Goal: Task Accomplishment & Management: Use online tool/utility

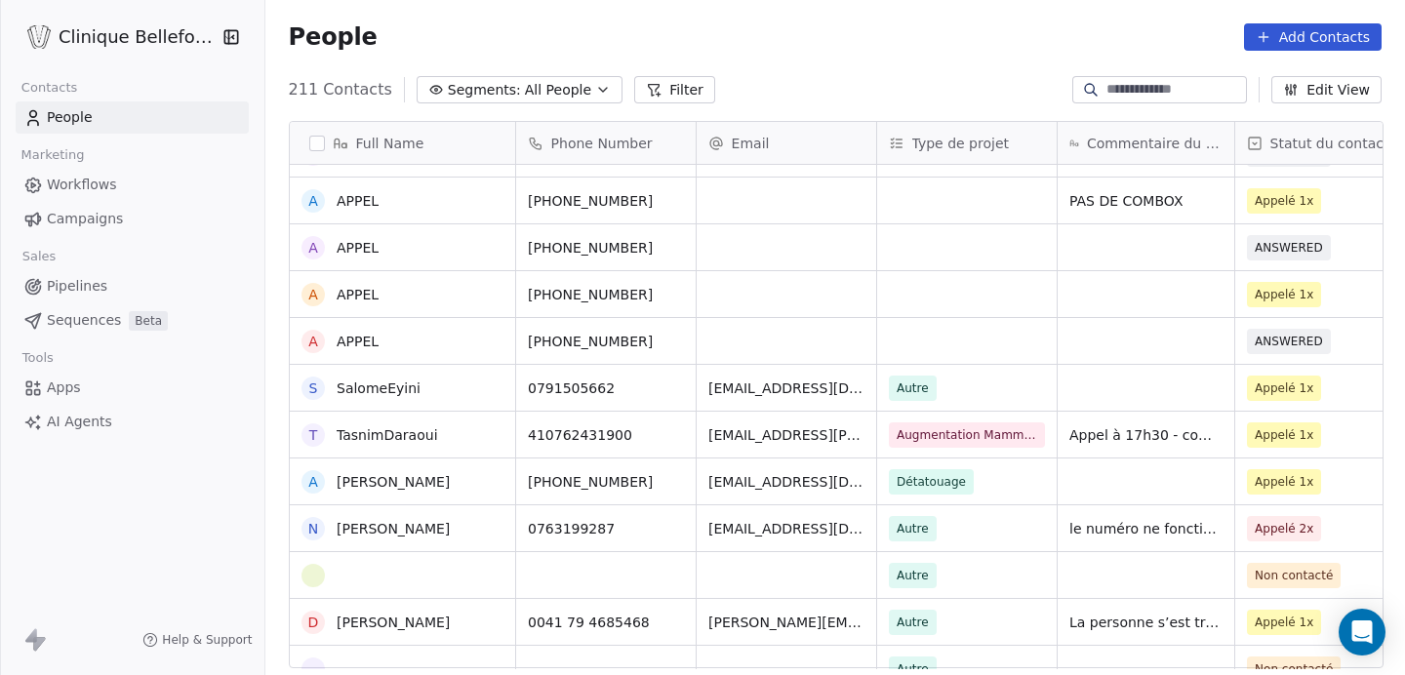
scroll to position [410, 0]
click at [411, 433] on link "TasnimDaraoui" at bounding box center [387, 435] width 101 height 16
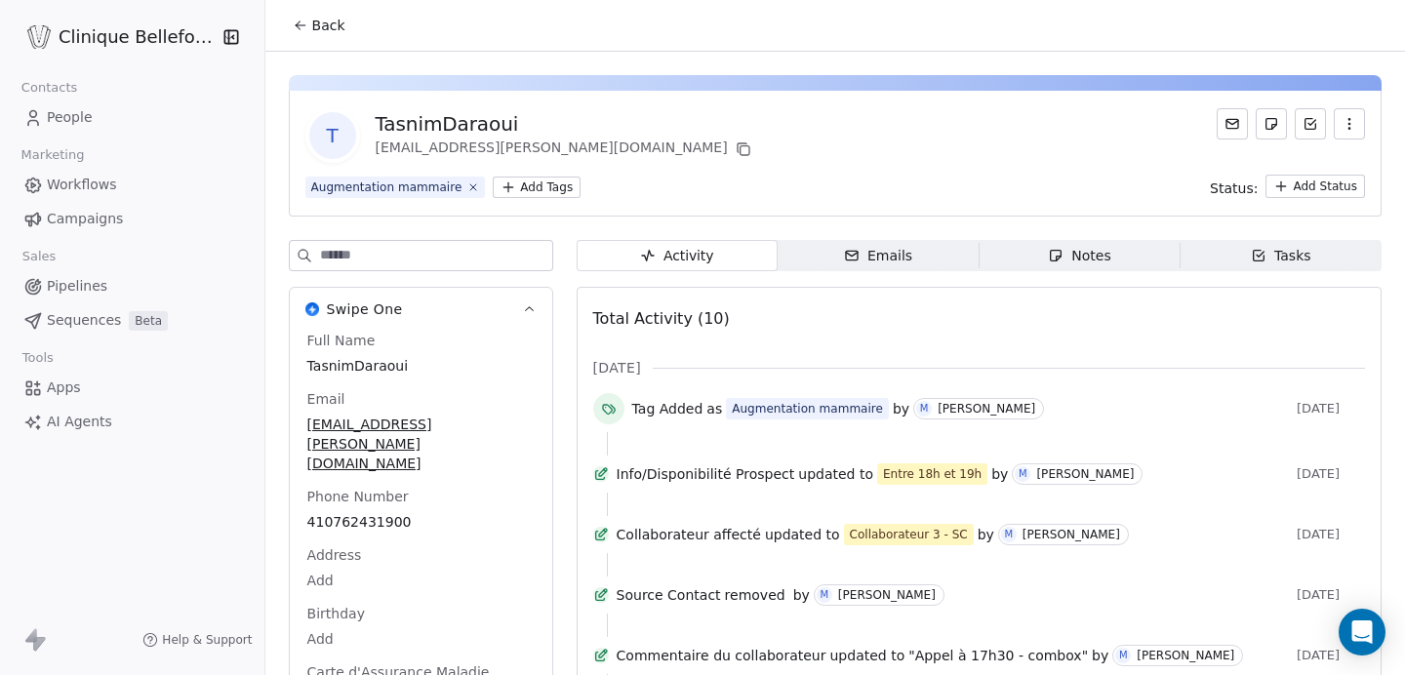
click at [297, 21] on icon at bounding box center [298, 23] width 4 height 4
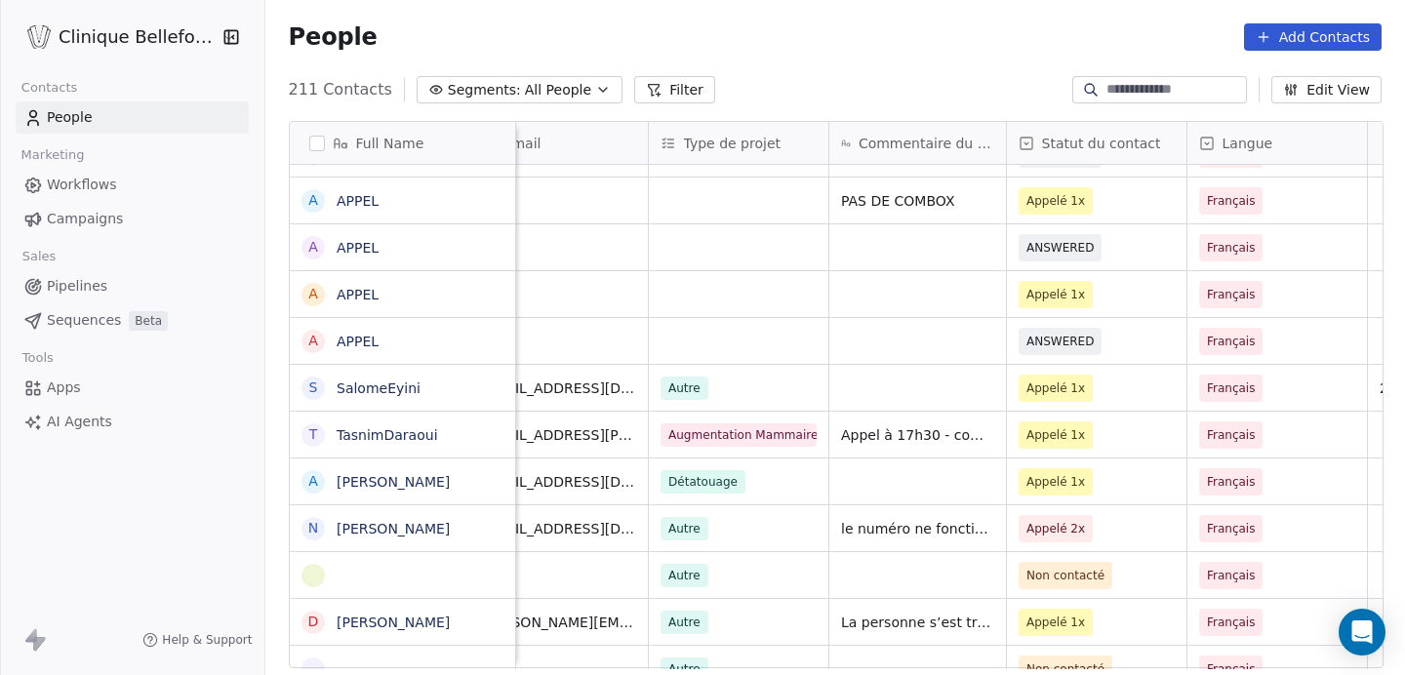
scroll to position [0, 238]
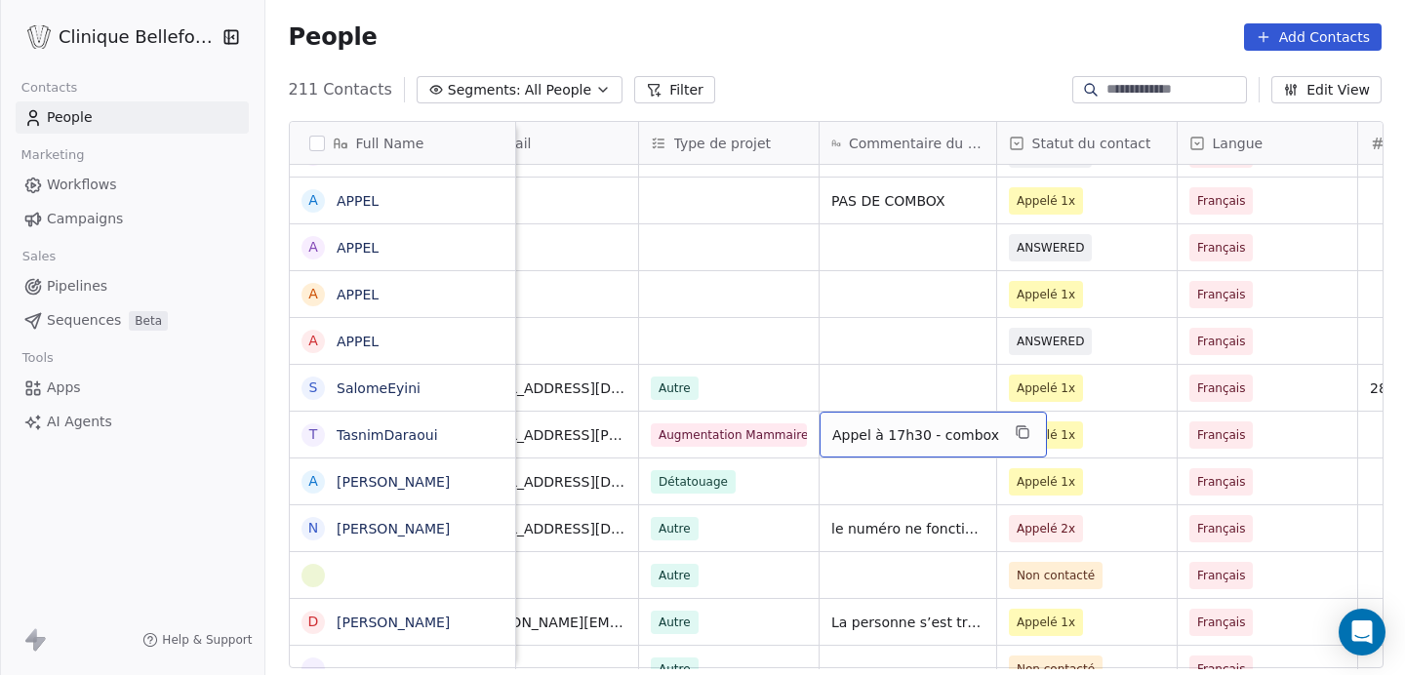
click at [925, 440] on span "Appel à 17h30 - combox" at bounding box center [915, 435] width 167 height 20
click at [982, 438] on span "Appel à 17h30 - combox" at bounding box center [915, 435] width 167 height 20
click at [983, 433] on span "Appel à 17h30 - combox" at bounding box center [915, 435] width 167 height 20
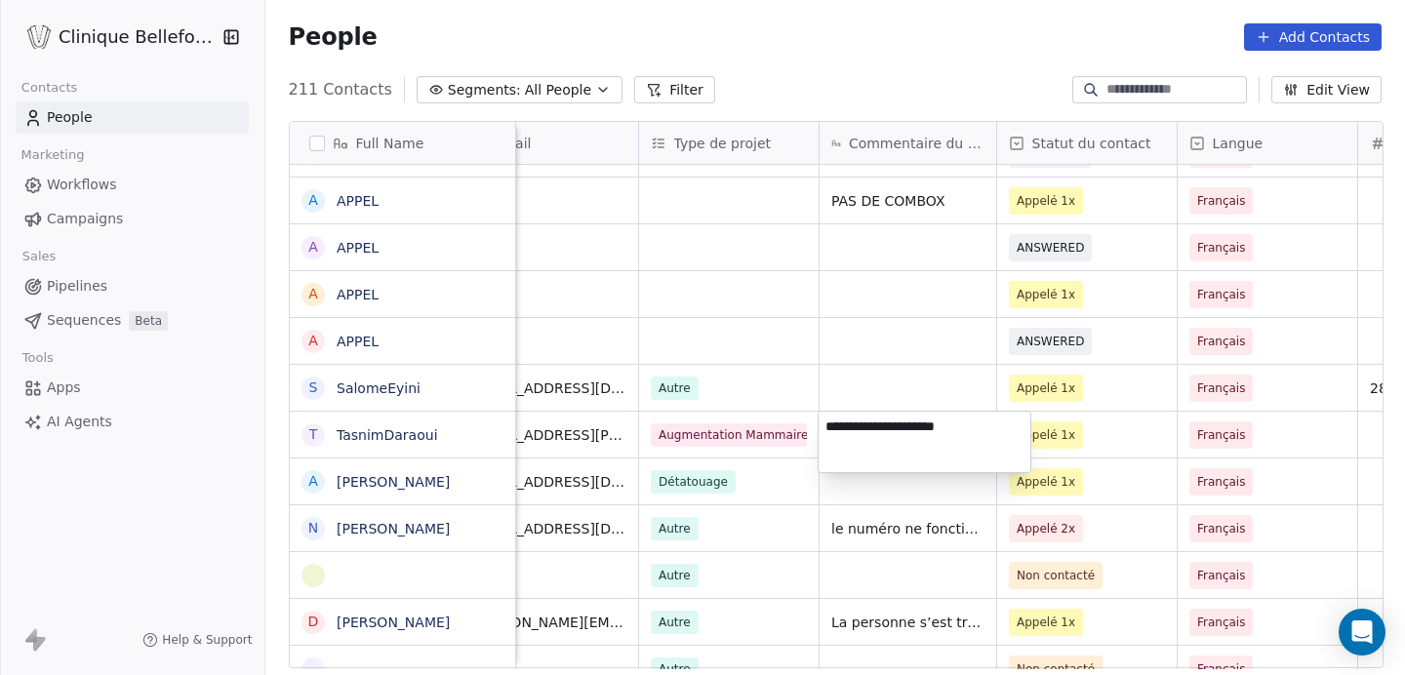
click at [966, 434] on textarea "**********" at bounding box center [925, 442] width 212 height 60
click at [911, 467] on textarea "**********" at bounding box center [925, 445] width 212 height 66
type textarea "**********"
click at [1135, 421] on html "Clinique Bellefontaine Contacts People Marketing Workflows Campaigns Sales Pipe…" at bounding box center [702, 337] width 1405 height 675
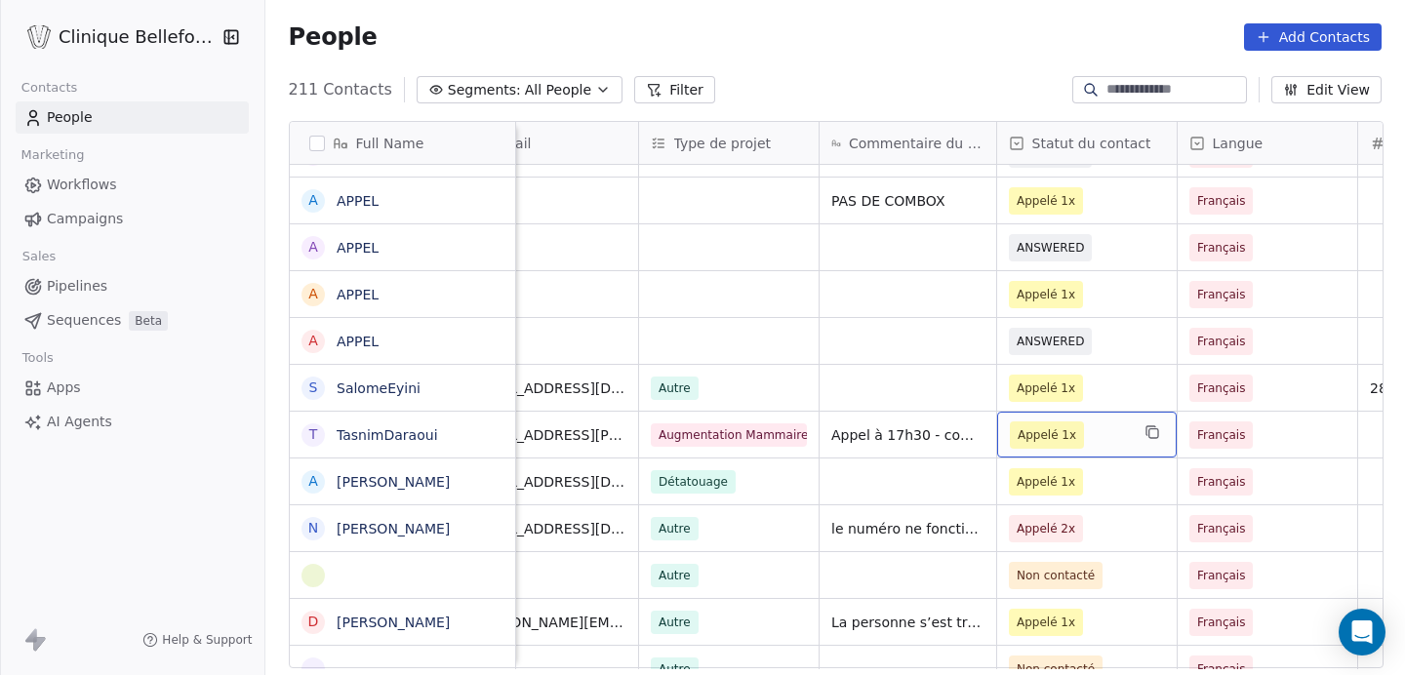
click at [1102, 438] on span "Appelé 1x" at bounding box center [1069, 434] width 119 height 27
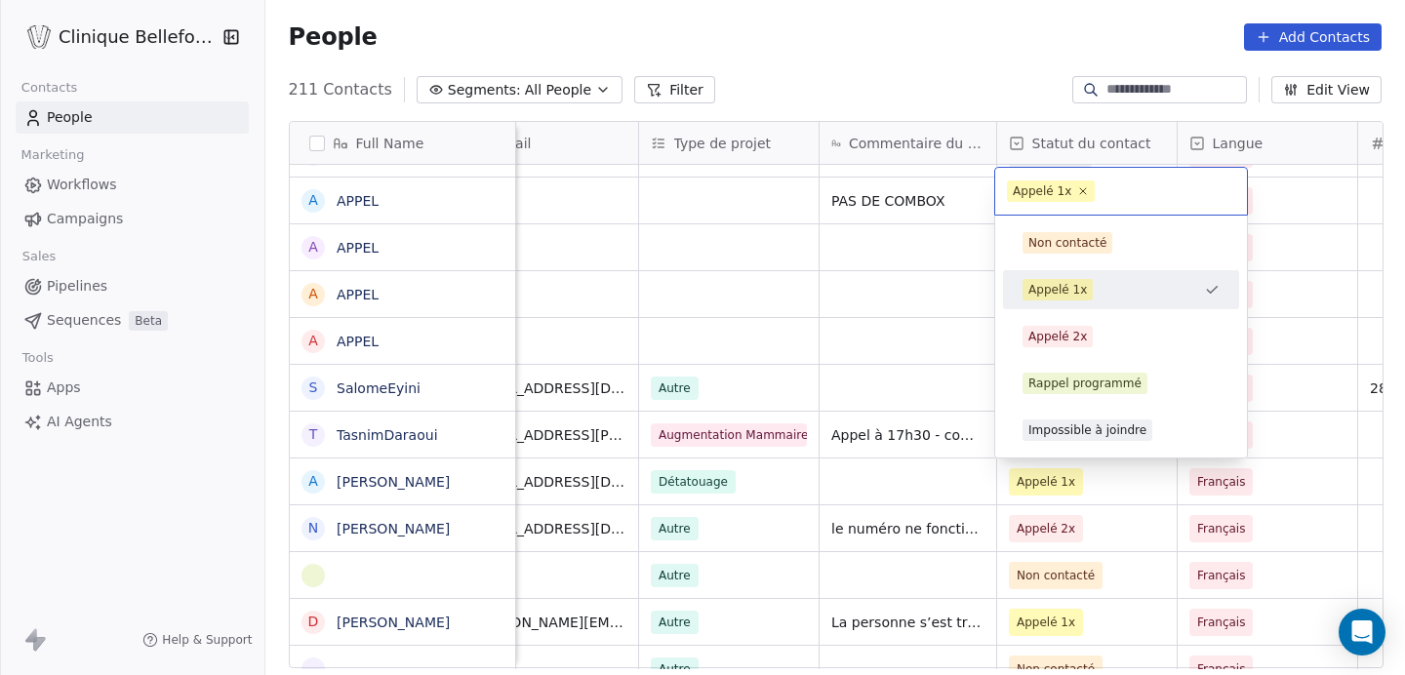
click at [1102, 438] on div "Impossible à joindre" at bounding box center [1087, 430] width 118 height 18
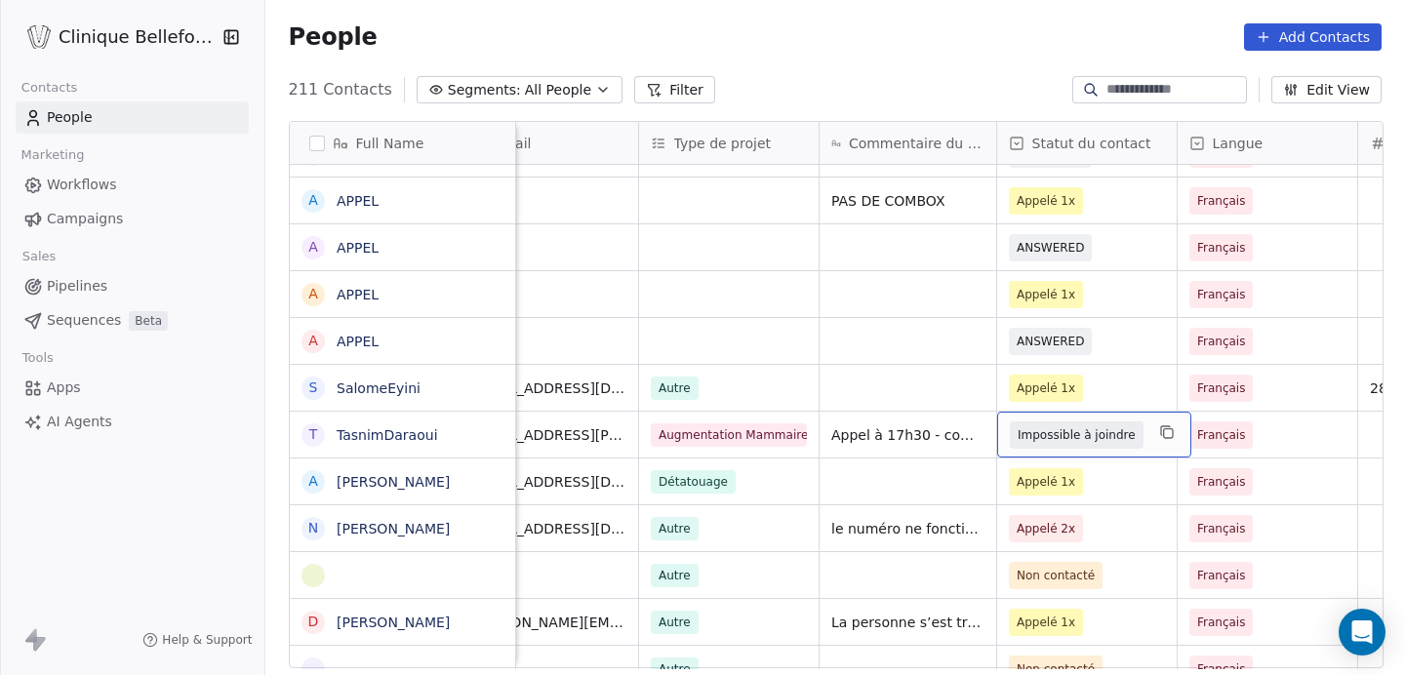
click at [1142, 437] on div "Impossible à joindre" at bounding box center [1094, 435] width 194 height 46
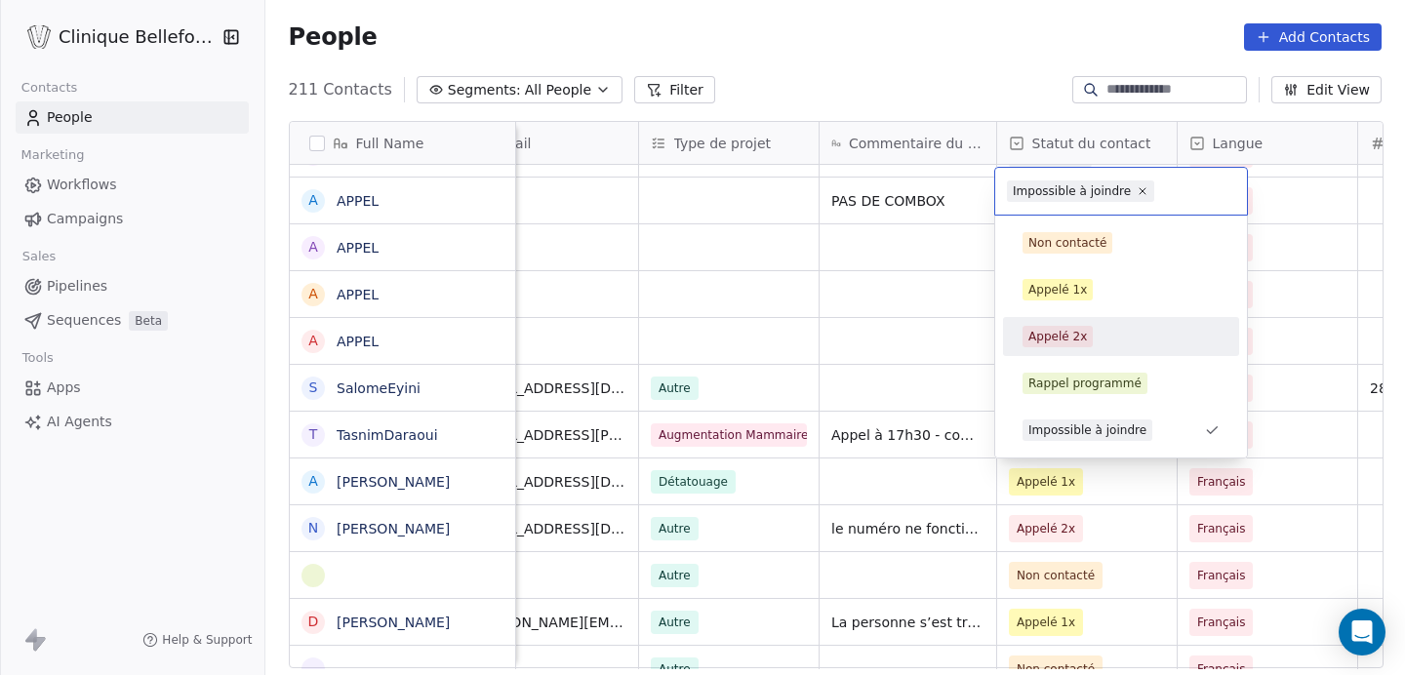
click at [1073, 330] on div "Appelé 2x" at bounding box center [1057, 337] width 59 height 18
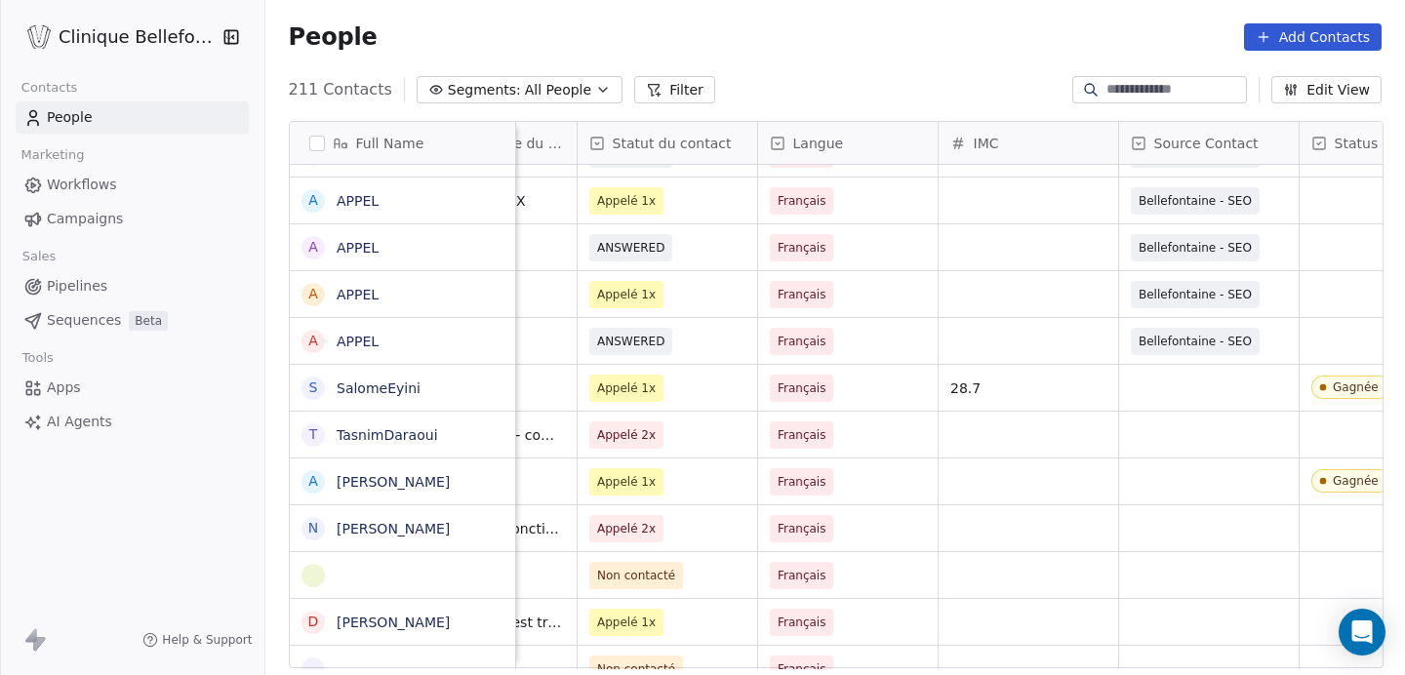
scroll to position [0, 705]
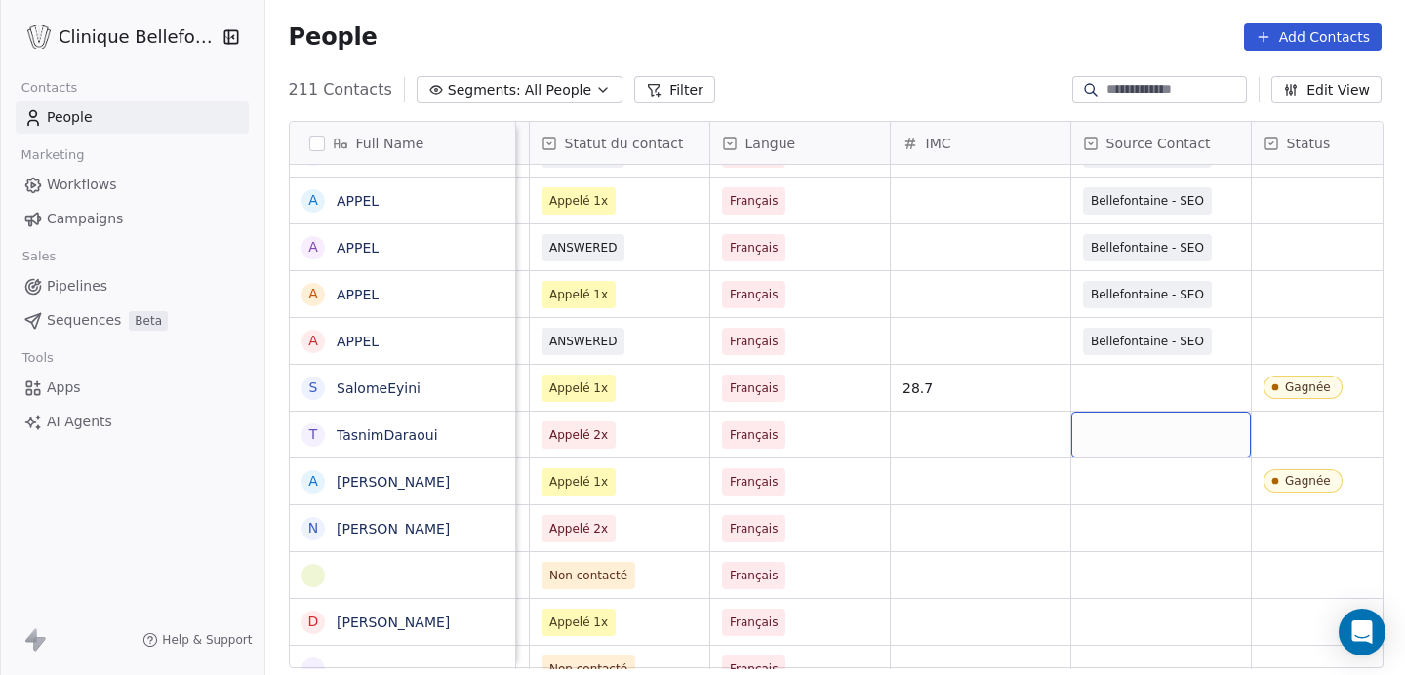
click at [1198, 439] on div "grid" at bounding box center [1161, 435] width 180 height 46
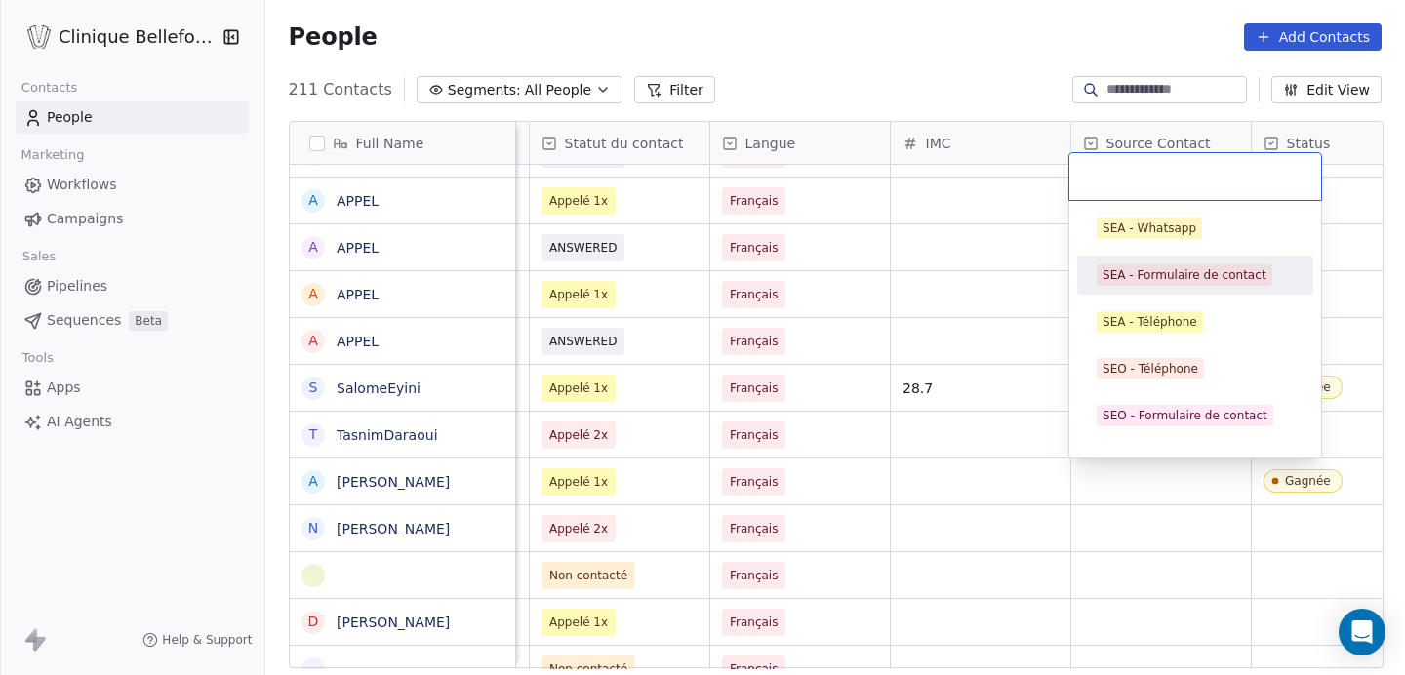
click at [1155, 268] on div "SEA - Formulaire de contact" at bounding box center [1185, 275] width 164 height 18
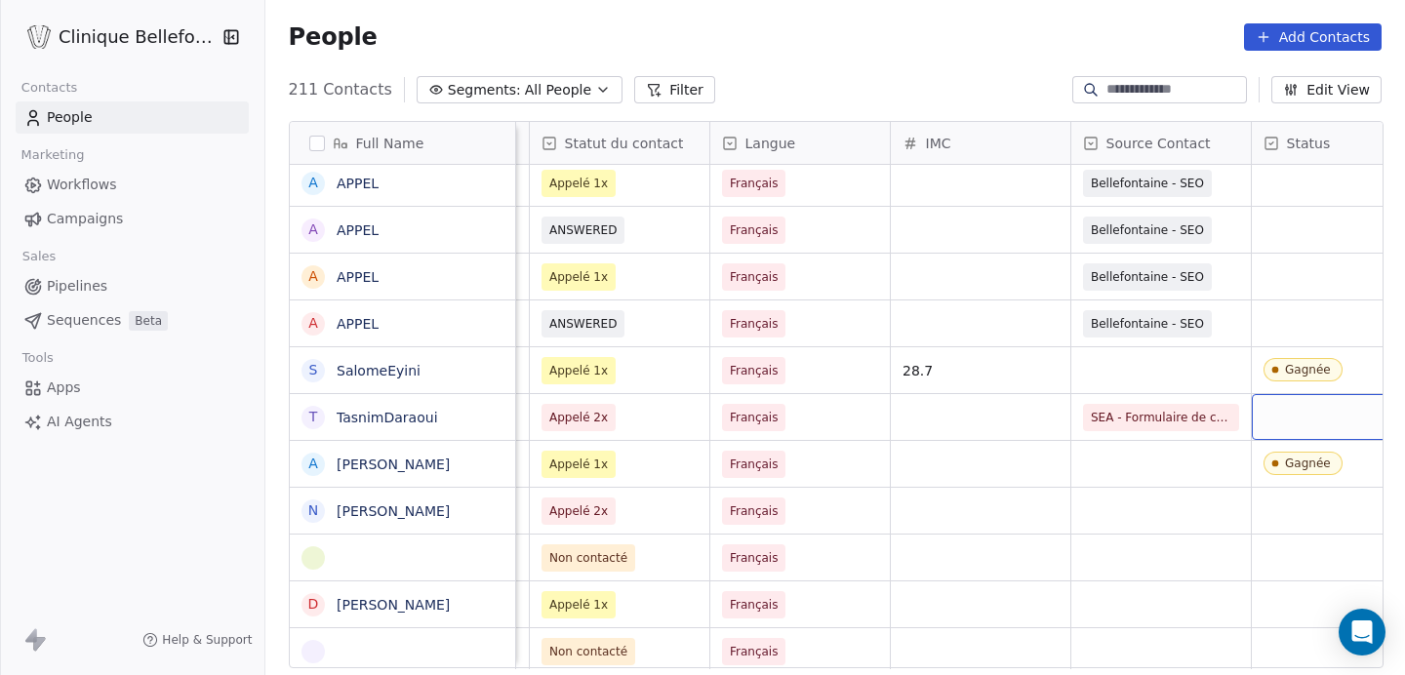
scroll to position [0, 755]
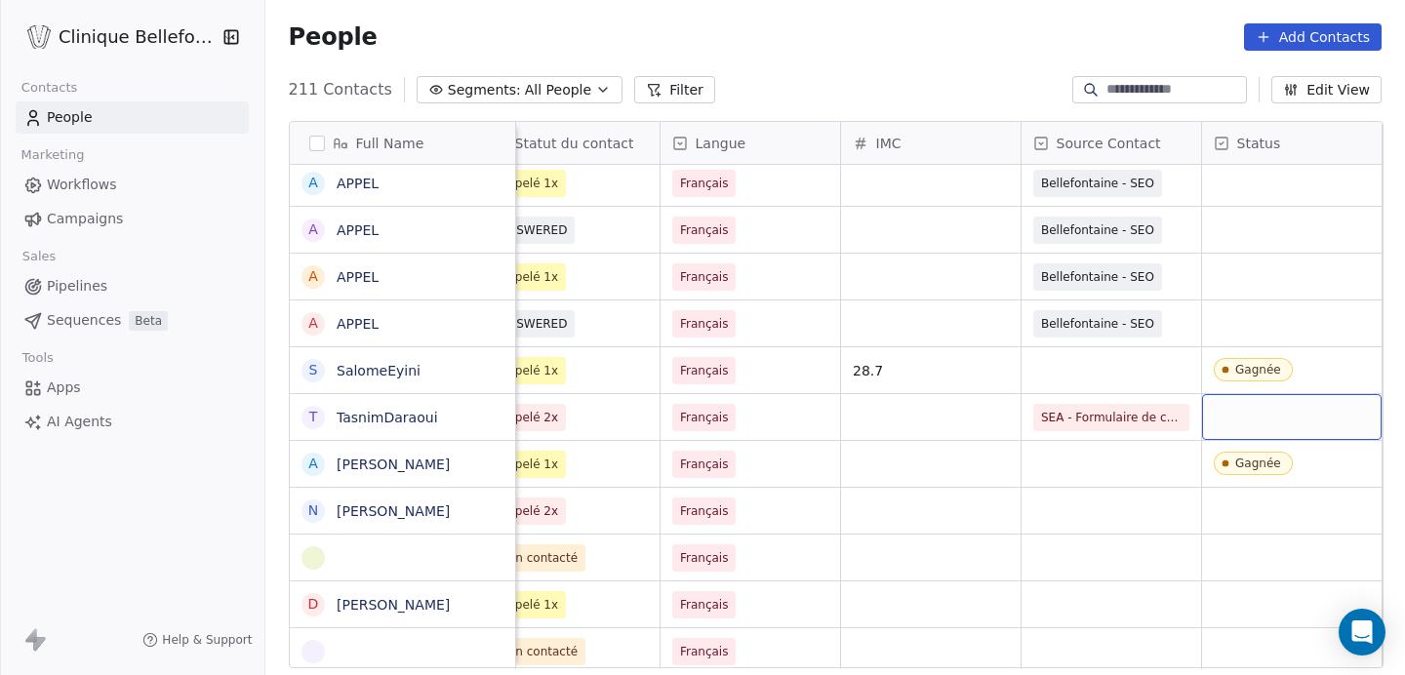
click at [1291, 425] on div "grid" at bounding box center [1292, 417] width 180 height 46
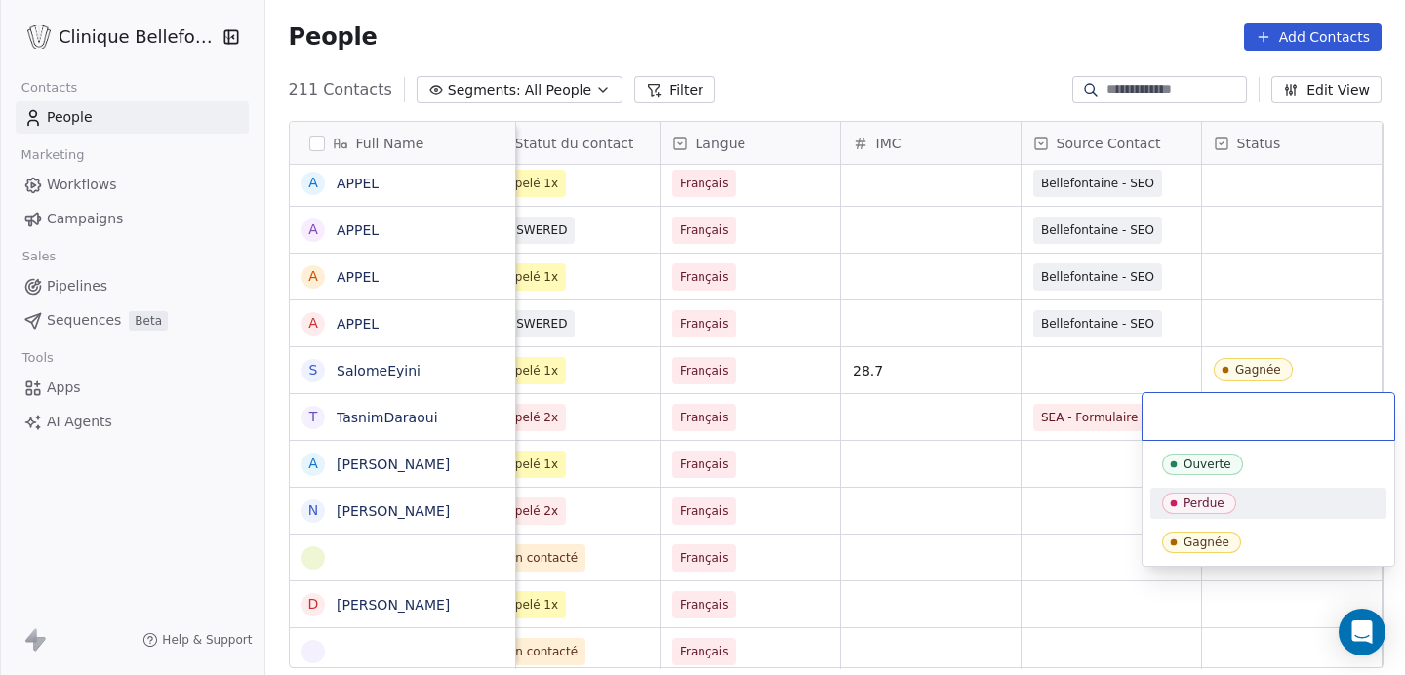
click at [1201, 505] on div "Perdue" at bounding box center [1203, 504] width 41 height 14
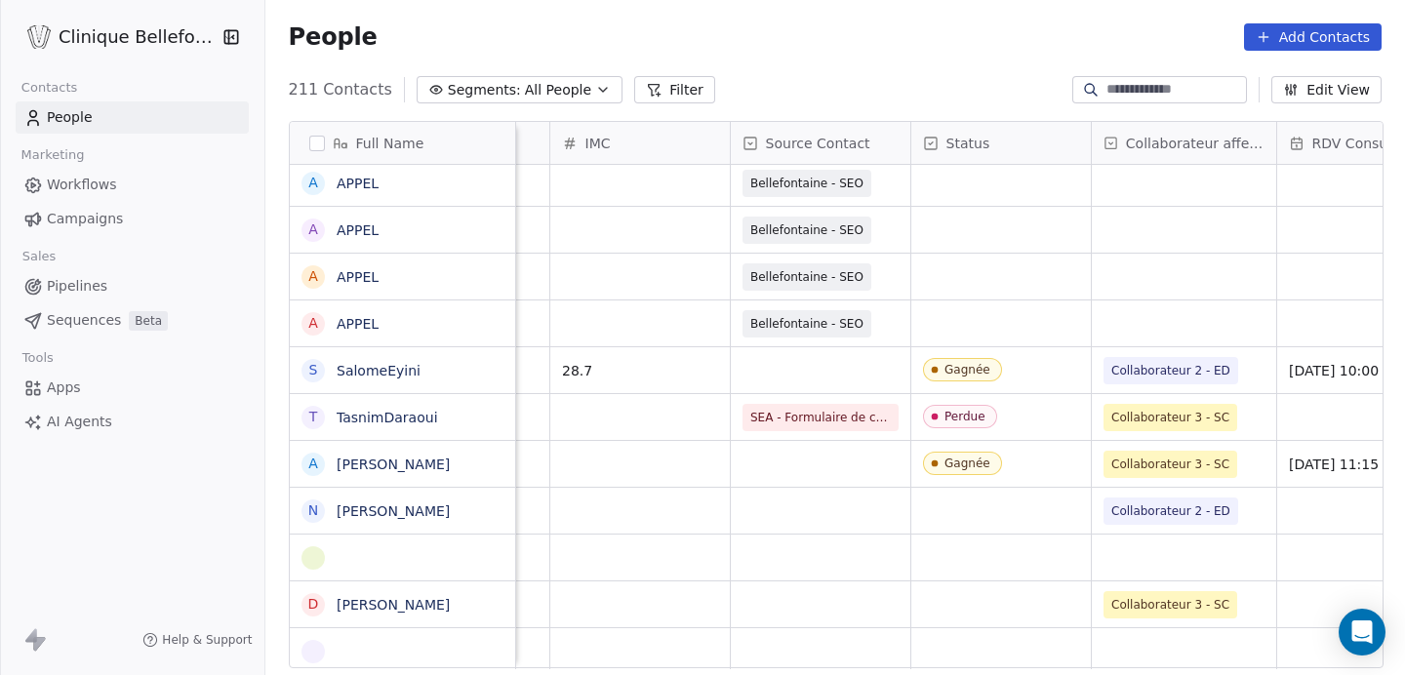
scroll to position [0, 1222]
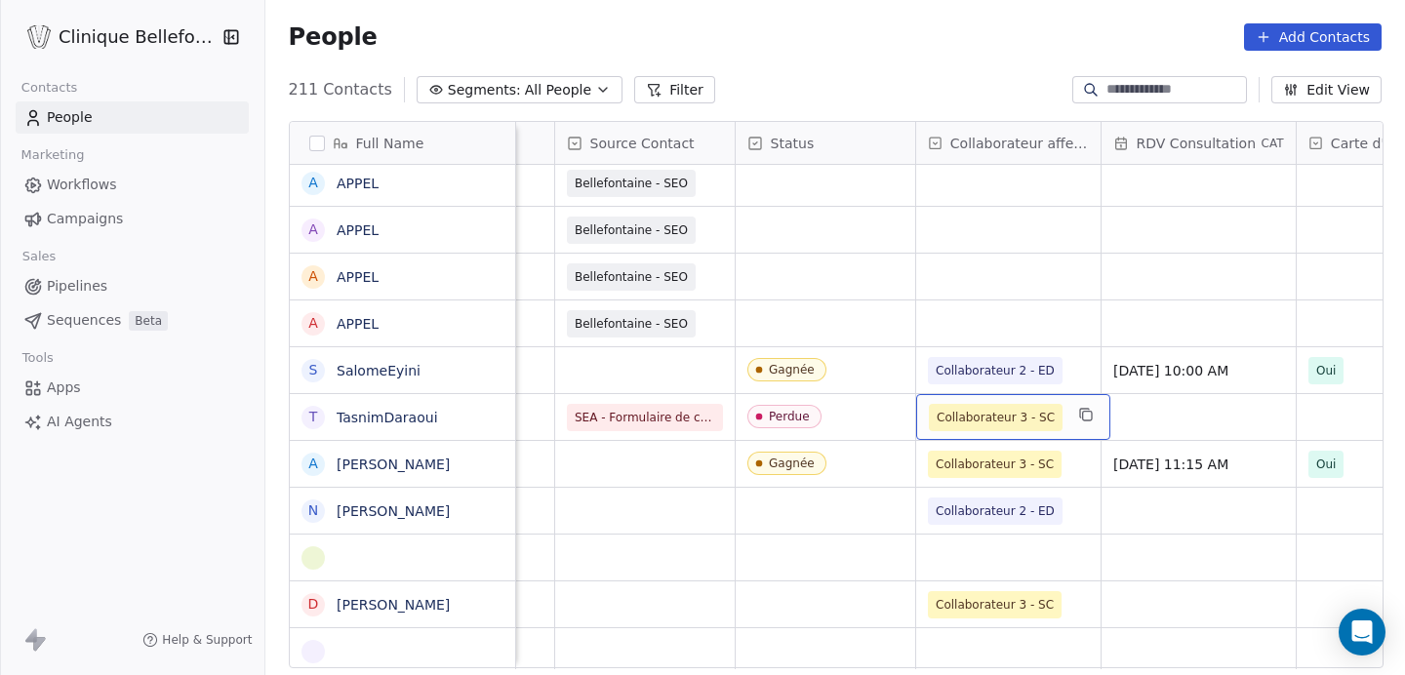
click at [1065, 411] on div "Collaborateur 3 - SC" at bounding box center [1013, 417] width 194 height 46
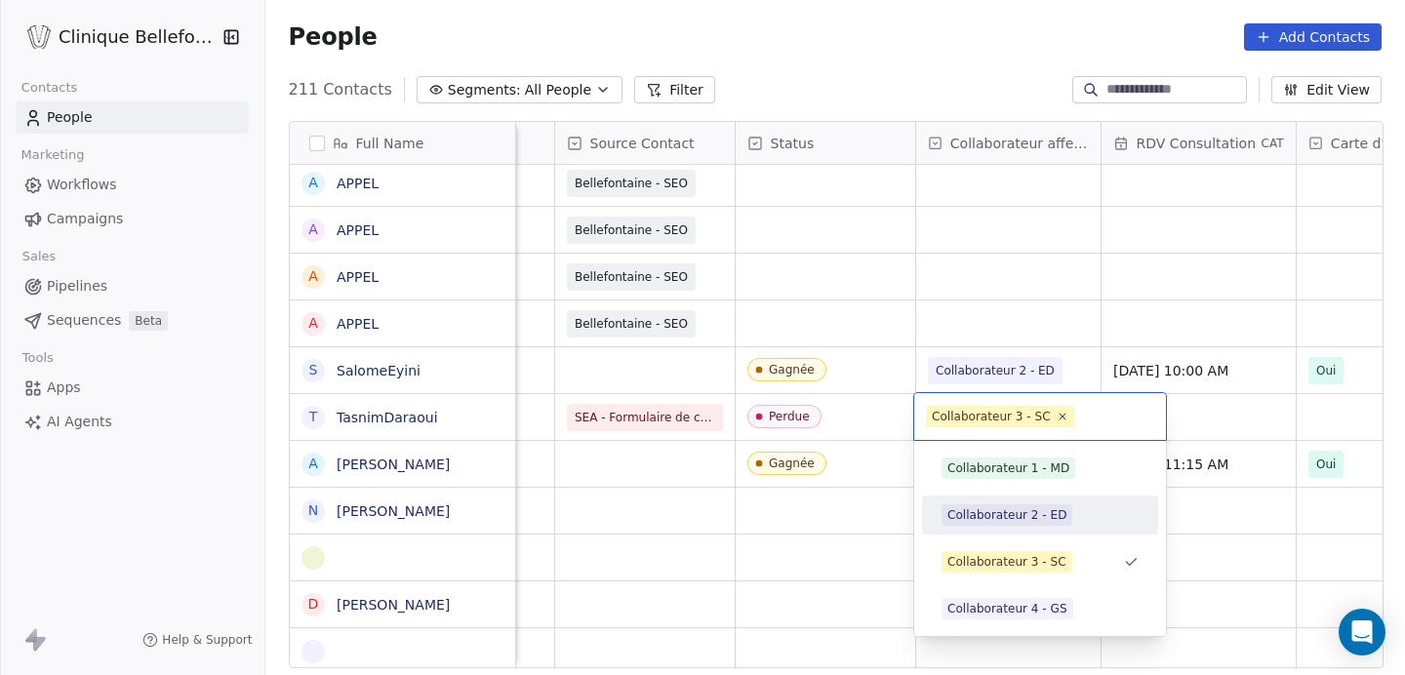
click at [1032, 515] on div "Collaborateur 2 - ED" at bounding box center [1006, 515] width 119 height 18
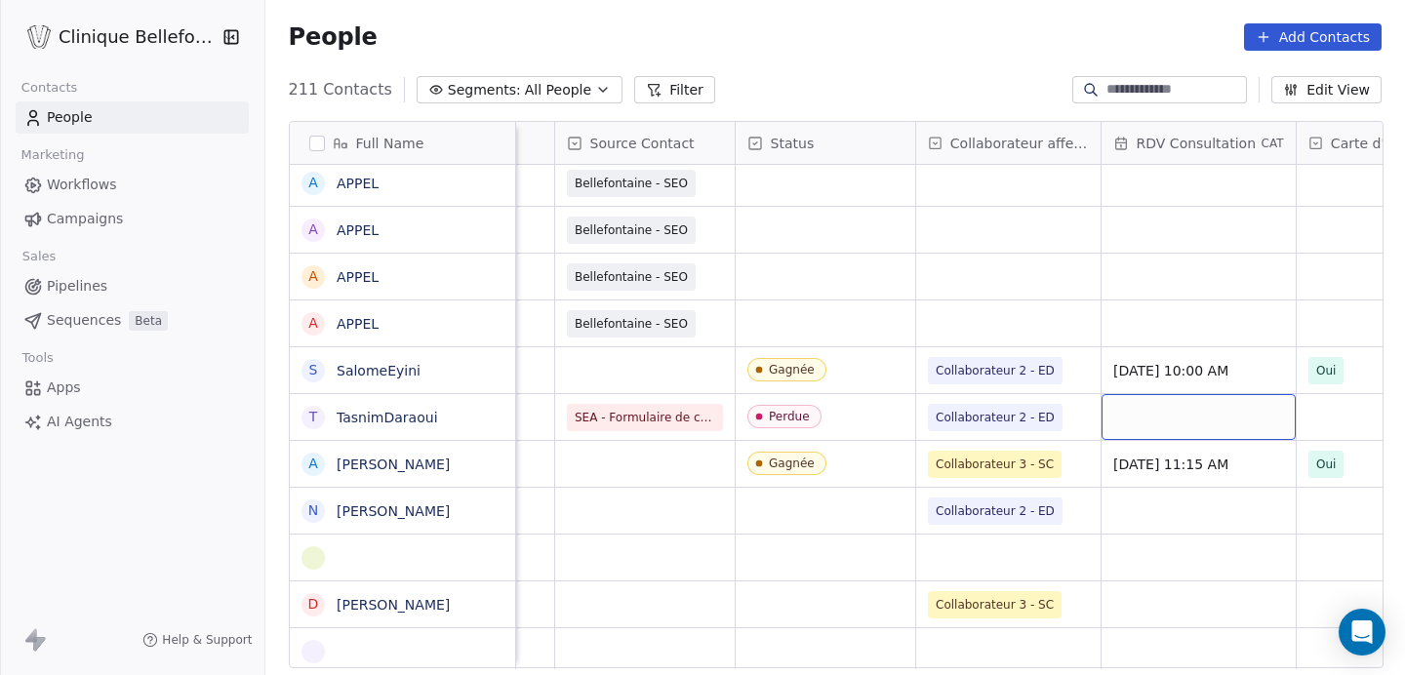
scroll to position [0, 0]
